Goal: Entertainment & Leisure: Consume media (video, audio)

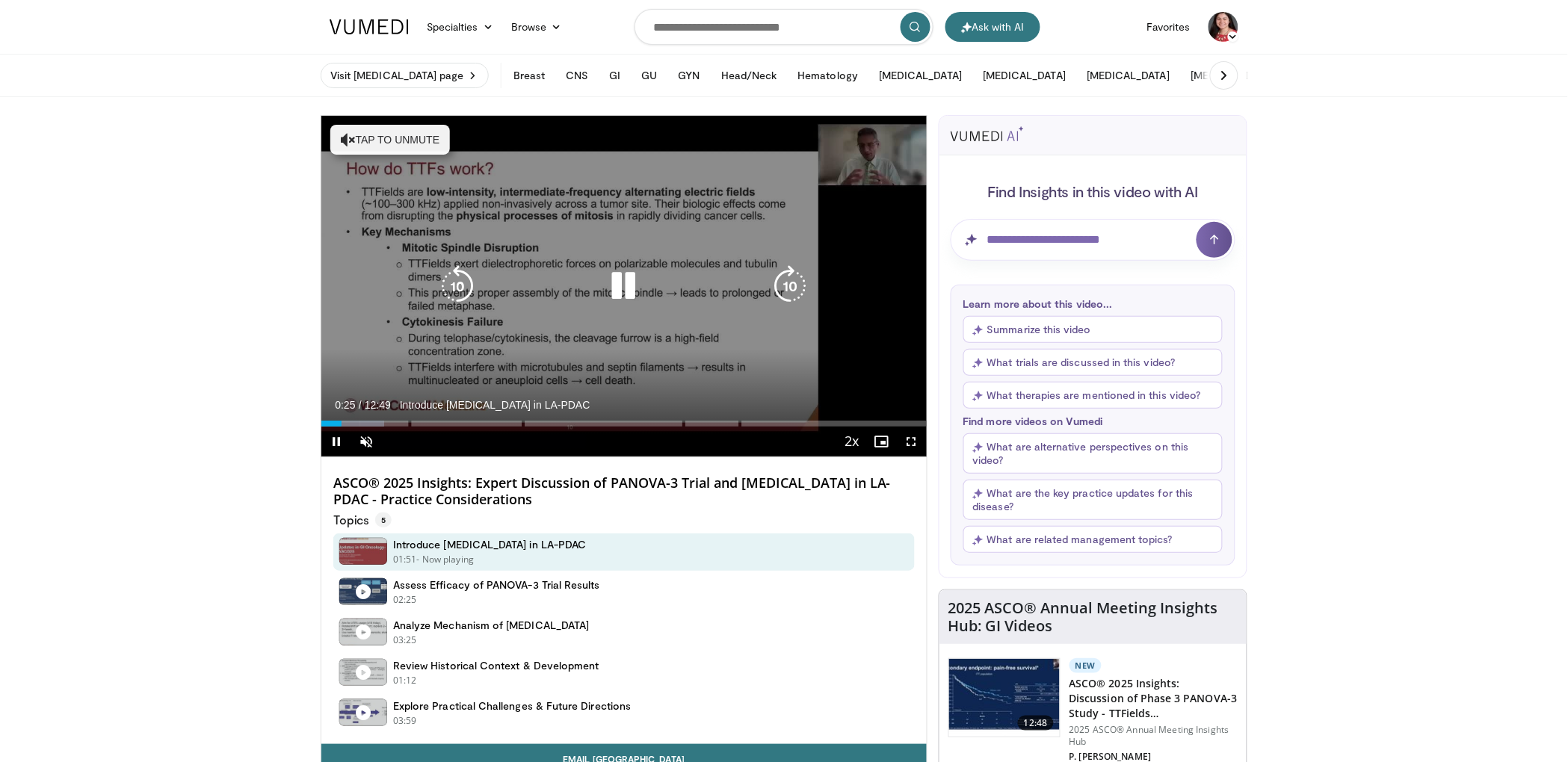
click at [629, 278] on icon "Video Player" at bounding box center [624, 286] width 42 height 42
